Goal: Obtain resource: Download file/media

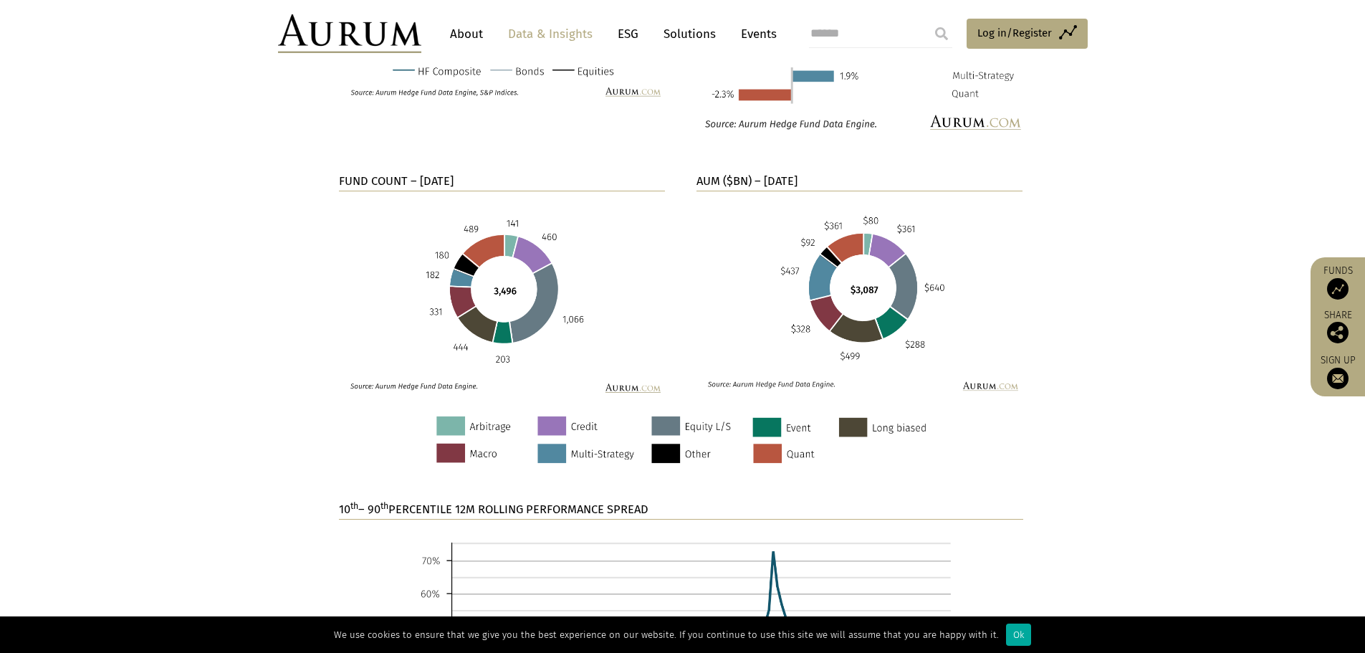
scroll to position [1003, 0]
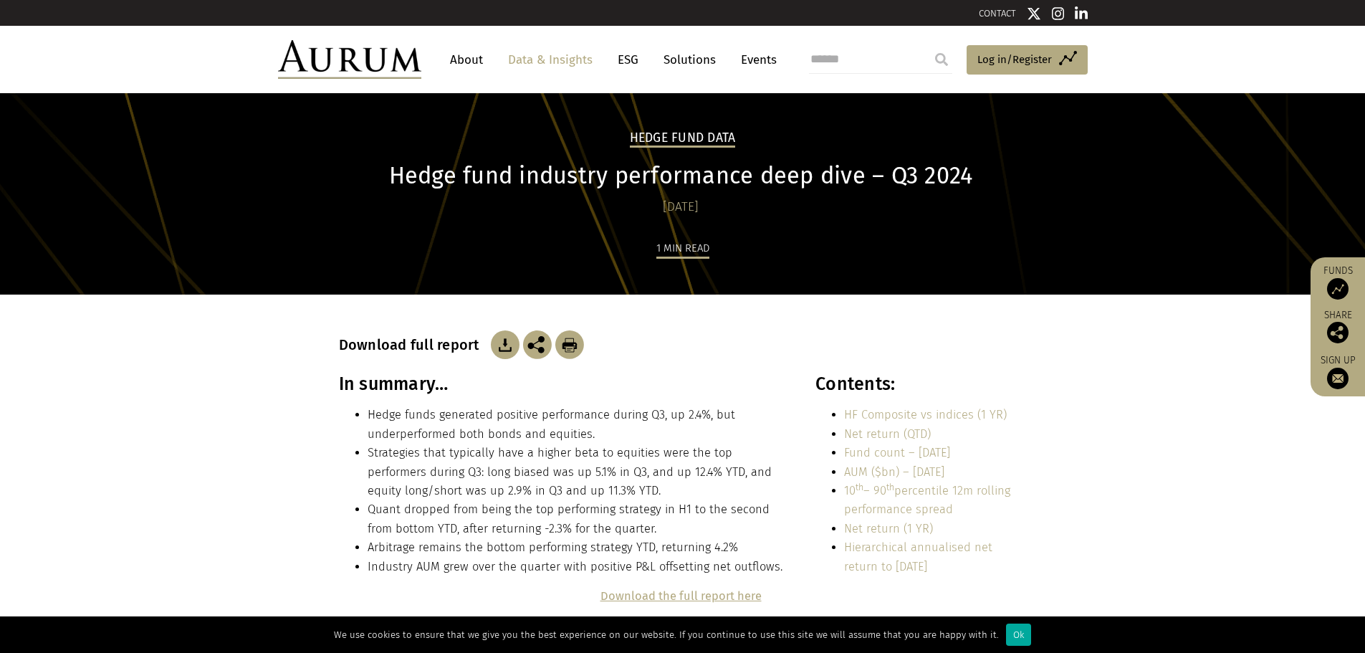
scroll to position [1003, 0]
drag, startPoint x: 666, startPoint y: 337, endPoint x: 642, endPoint y: 67, distance: 271.2
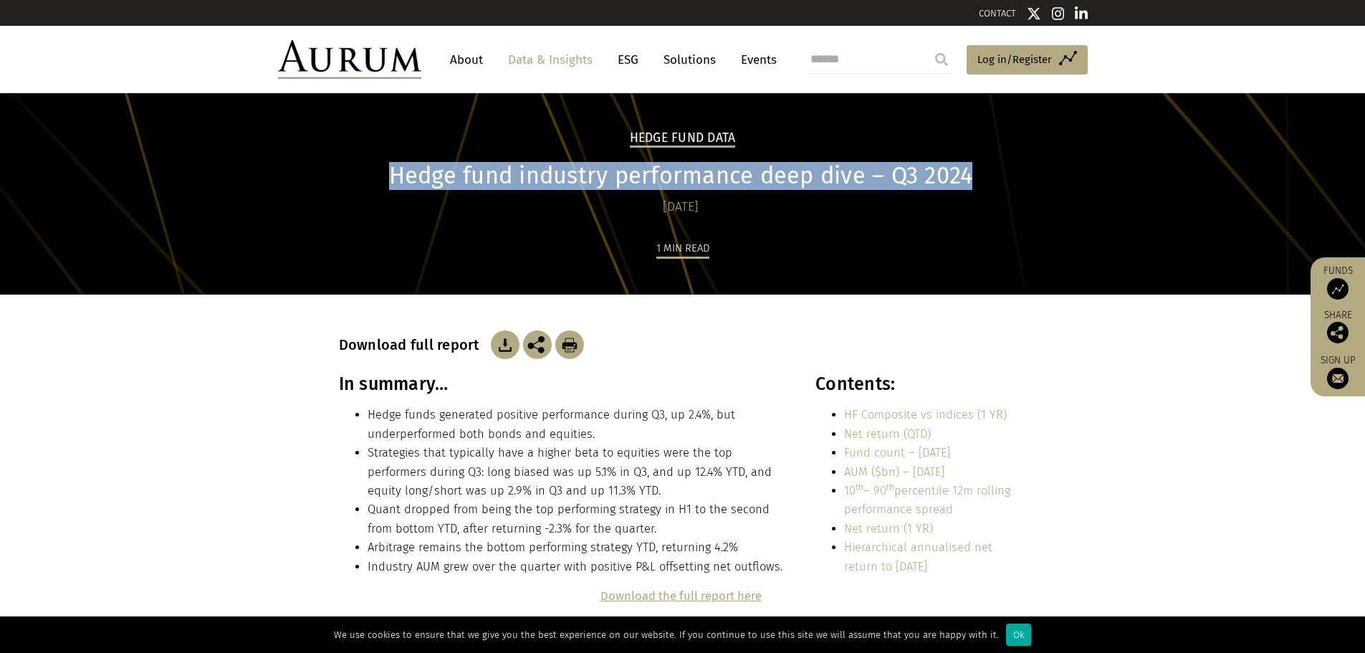
drag, startPoint x: 976, startPoint y: 178, endPoint x: 395, endPoint y: 169, distance: 580.3
click at [395, 169] on h1 "Hedge fund industry performance deep dive – Q3 2024" at bounding box center [681, 176] width 684 height 28
copy h1 "Hedge fund industry performance deep dive – Q3 2024"
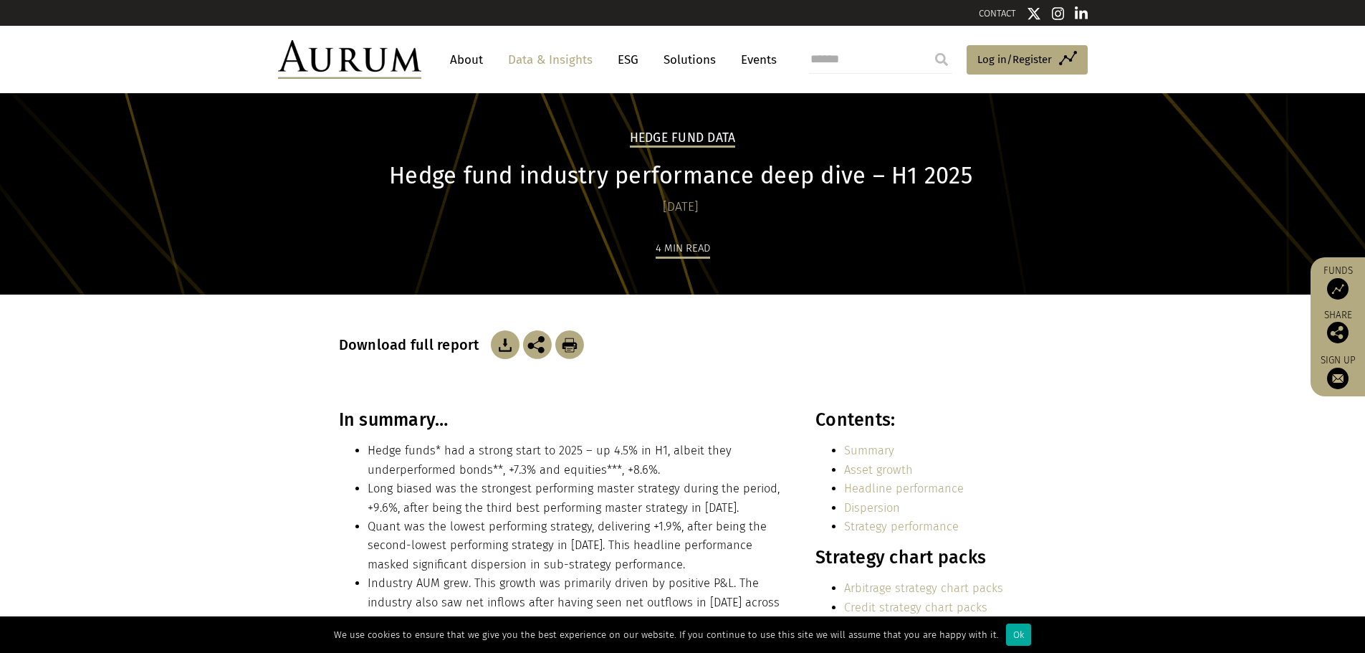
click at [707, 385] on div "Download full report" at bounding box center [683, 351] width 688 height 115
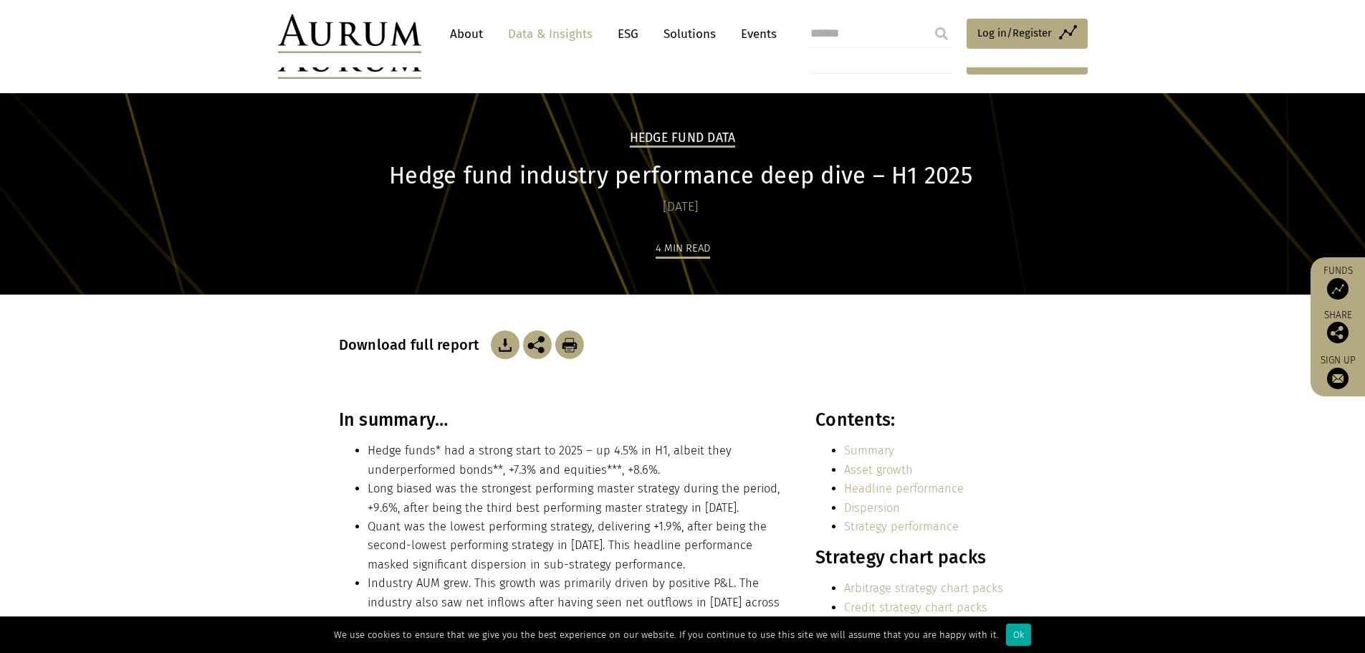
drag, startPoint x: 718, startPoint y: 375, endPoint x: 640, endPoint y: 83, distance: 301.9
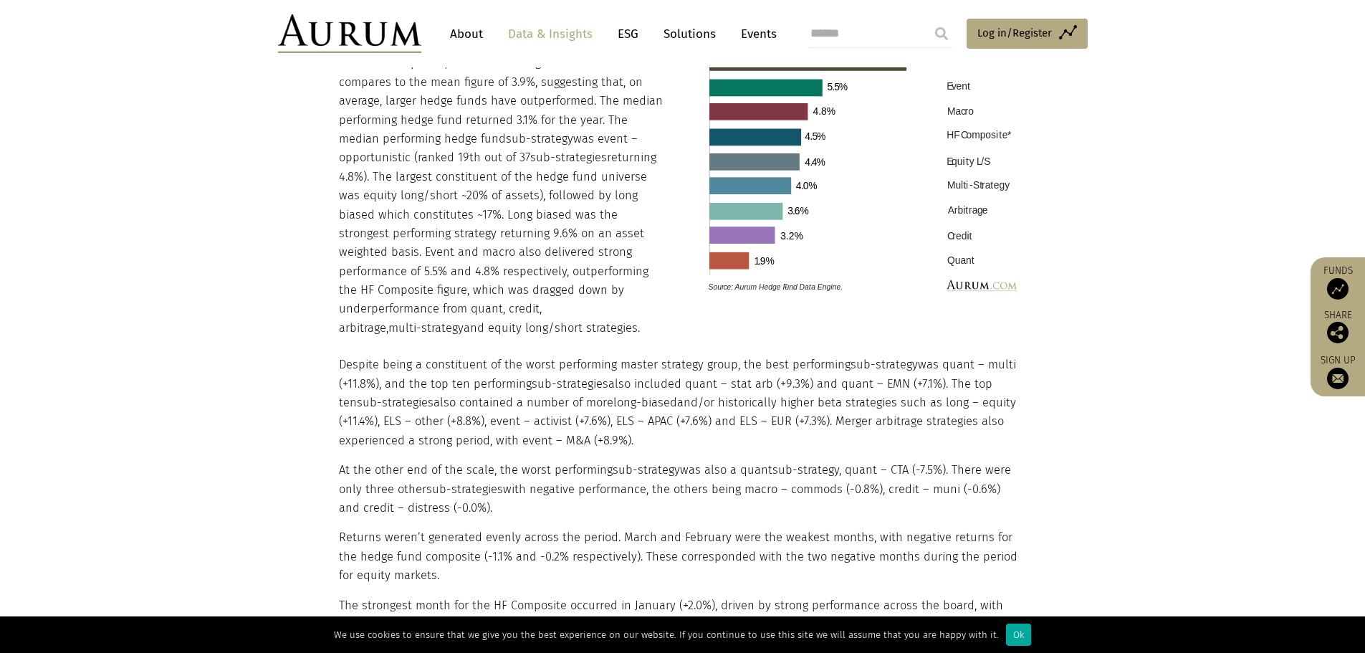
scroll to position [1540, 0]
